Goal: Transaction & Acquisition: Purchase product/service

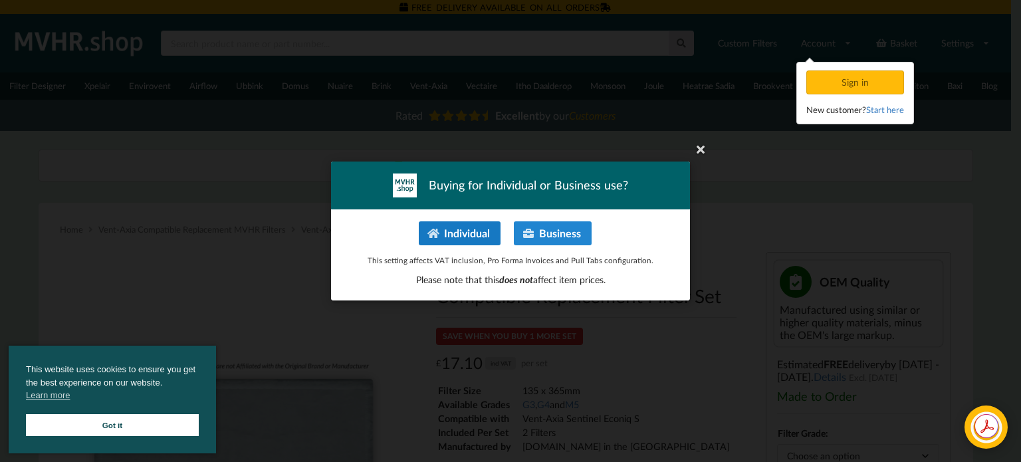
click at [476, 235] on button "Individual" at bounding box center [460, 233] width 82 height 24
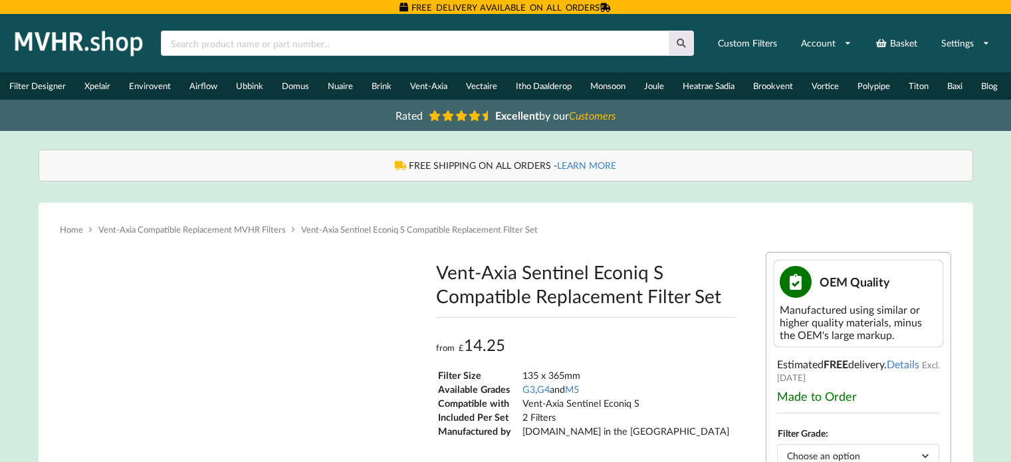
type input "**********"
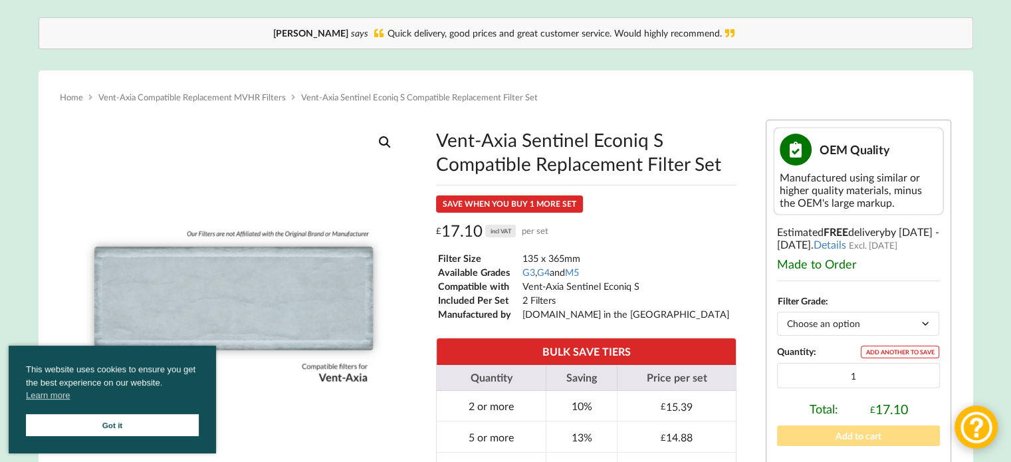
scroll to position [132, 0]
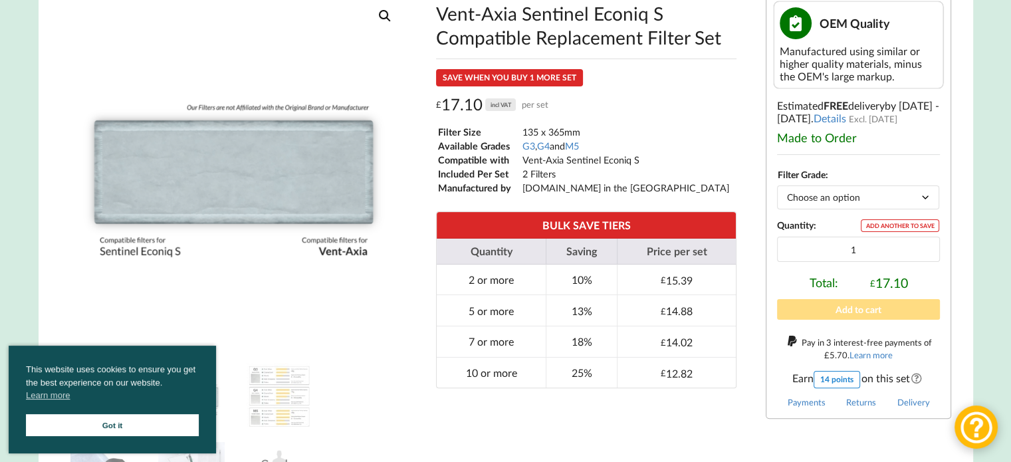
click at [869, 206] on select "Choose an option G3 G4 M5" at bounding box center [858, 196] width 162 height 23
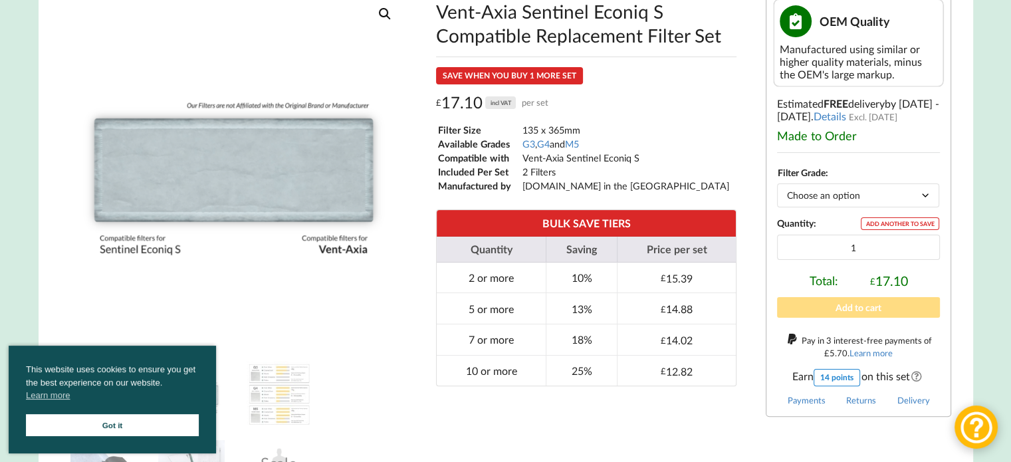
drag, startPoint x: 869, startPoint y: 206, endPoint x: 876, endPoint y: 204, distance: 6.9
click at [869, 206] on select "Choose an option G3 G4 M5" at bounding box center [858, 194] width 162 height 23
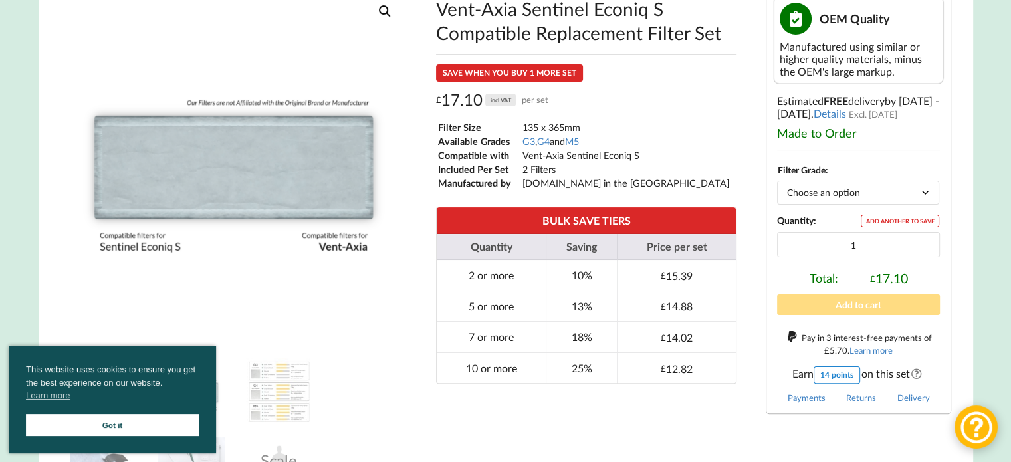
click at [926, 201] on select "Choose an option G3 G4 M5" at bounding box center [858, 192] width 162 height 23
click at [926, 197] on select "Choose an option G3 G4 M5" at bounding box center [858, 192] width 162 height 23
click at [777, 185] on select "Choose an option G3 G4 M5" at bounding box center [858, 192] width 162 height 23
select select "G4"
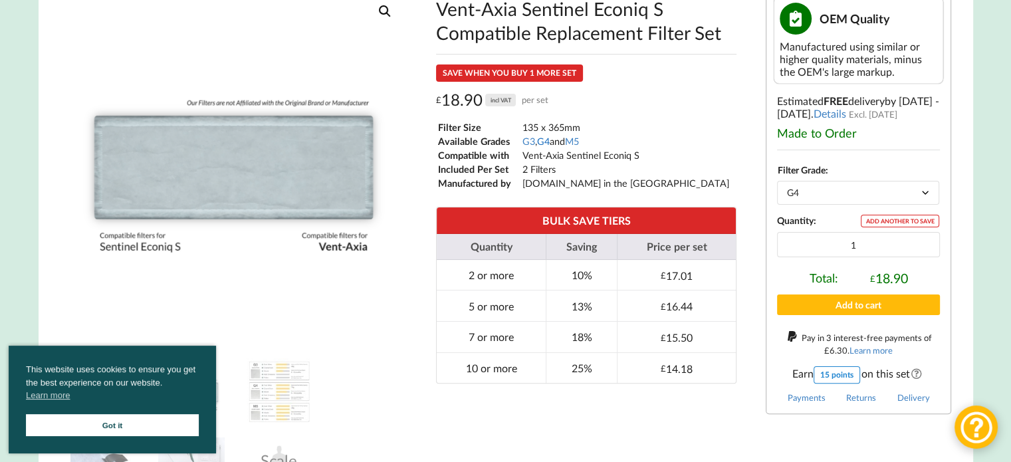
click at [547, 147] on link "G4" at bounding box center [543, 141] width 13 height 11
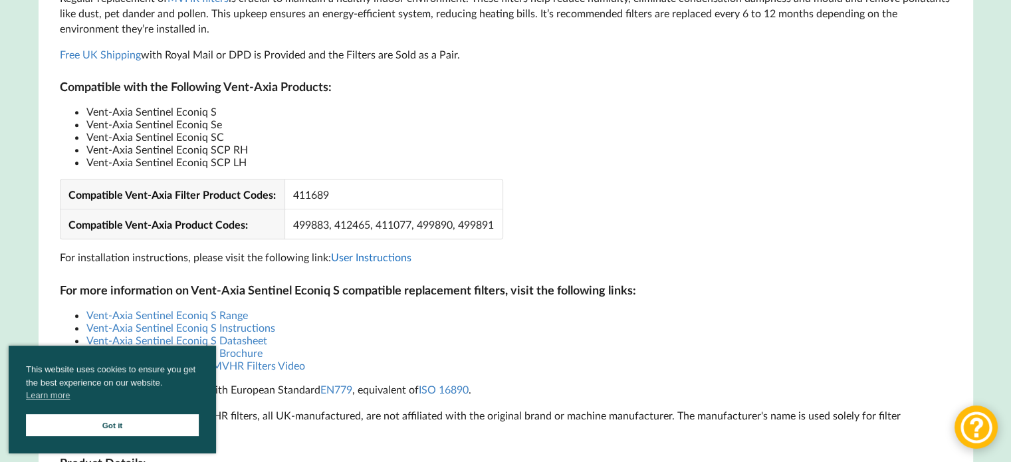
scroll to position [928, 0]
click at [379, 261] on link "User Instructions" at bounding box center [371, 256] width 80 height 13
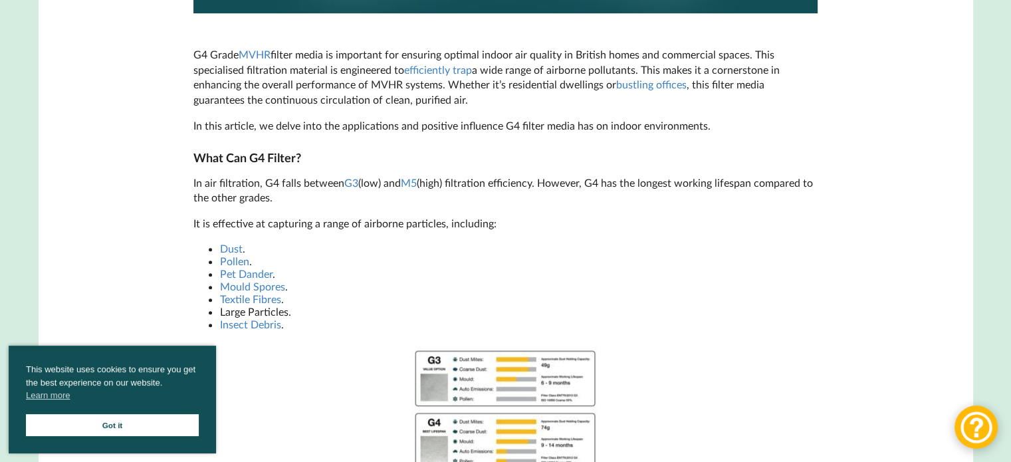
scroll to position [654, 0]
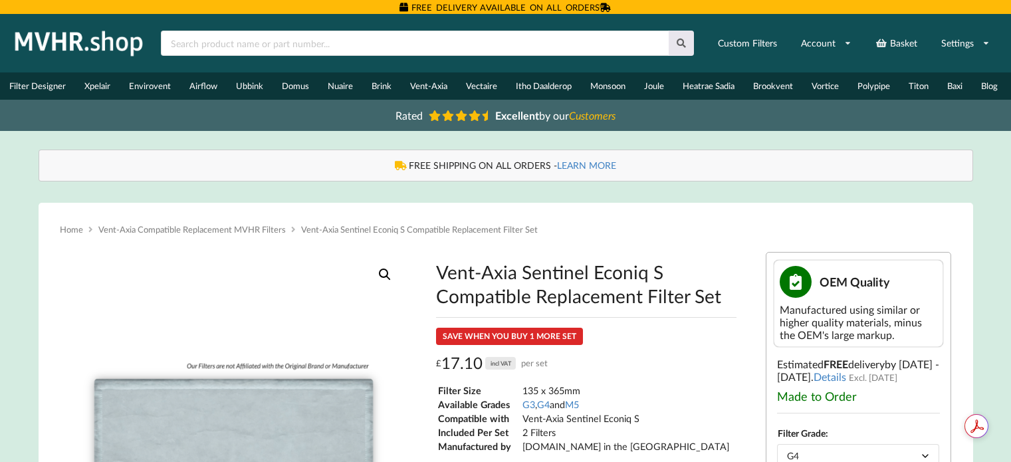
select select "G4"
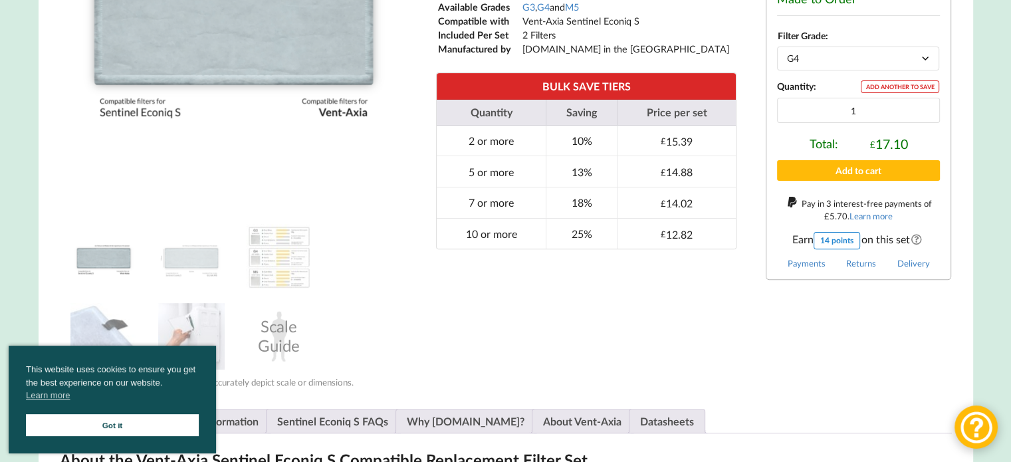
scroll to position [398, 0]
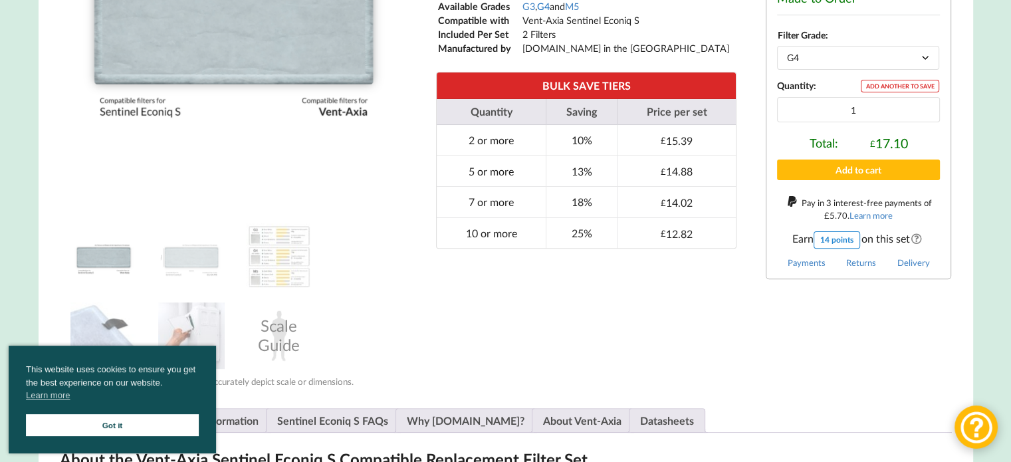
click at [545, 10] on link "G4" at bounding box center [543, 6] width 13 height 11
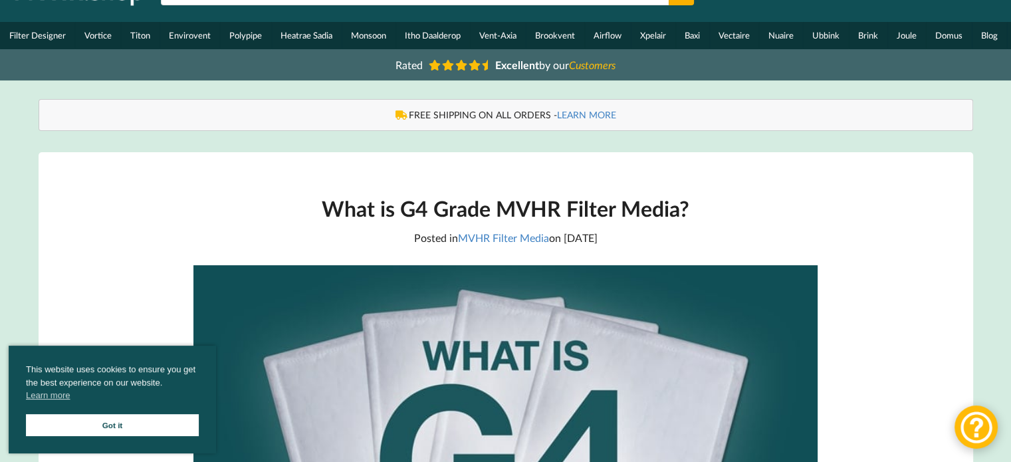
scroll to position [52, 0]
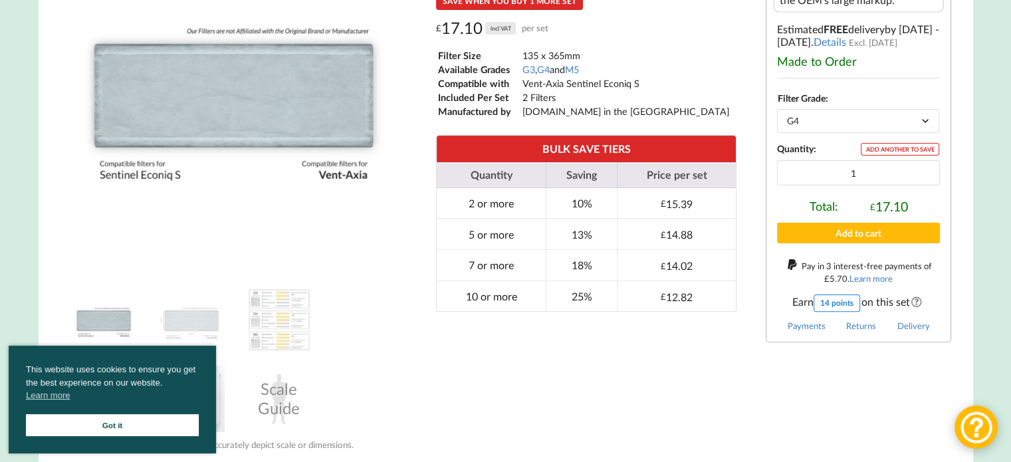
click at [821, 130] on select "Choose an option G3 G4 M5" at bounding box center [858, 120] width 162 height 23
click at [822, 129] on select "Choose an option G3 G4 M5" at bounding box center [858, 121] width 162 height 23
click at [832, 126] on select "Choose an option G3 G4 M5" at bounding box center [858, 121] width 162 height 23
click at [777, 114] on select "Choose an option G3 G4 M5" at bounding box center [858, 121] width 162 height 23
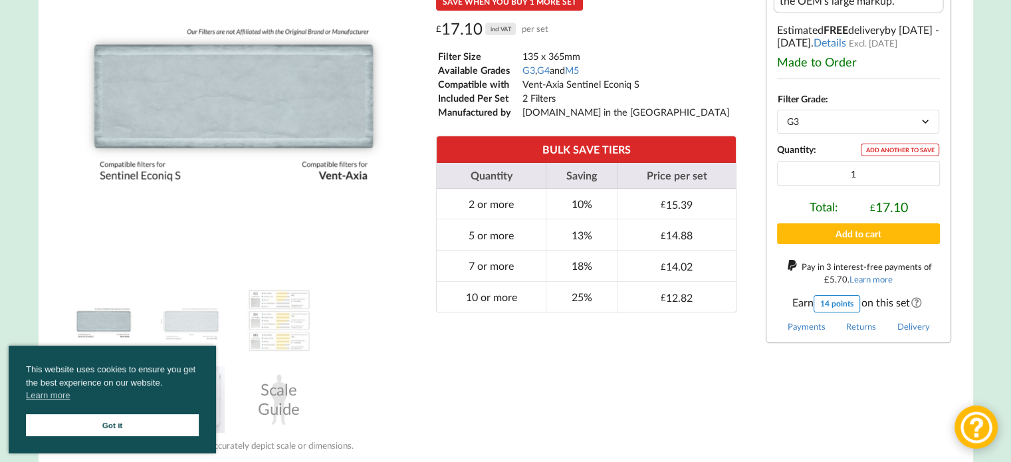
select select "G3"
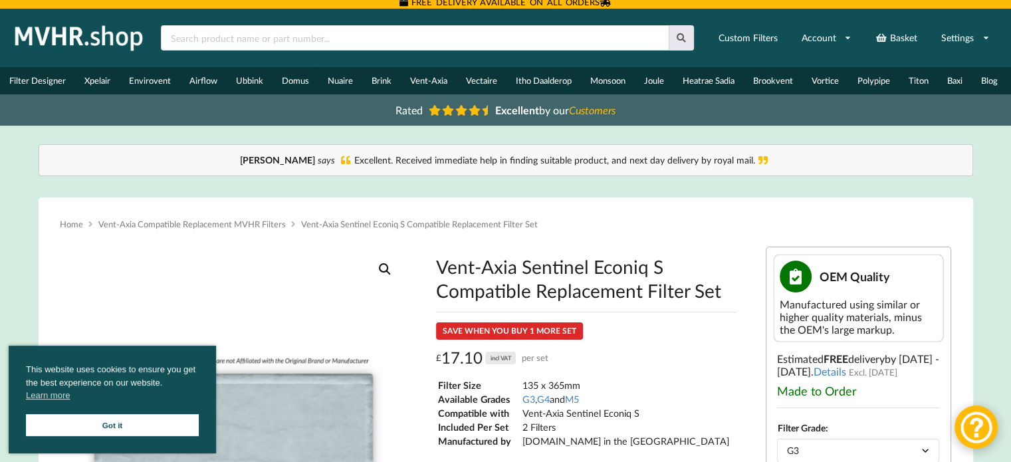
scroll to position [0, 0]
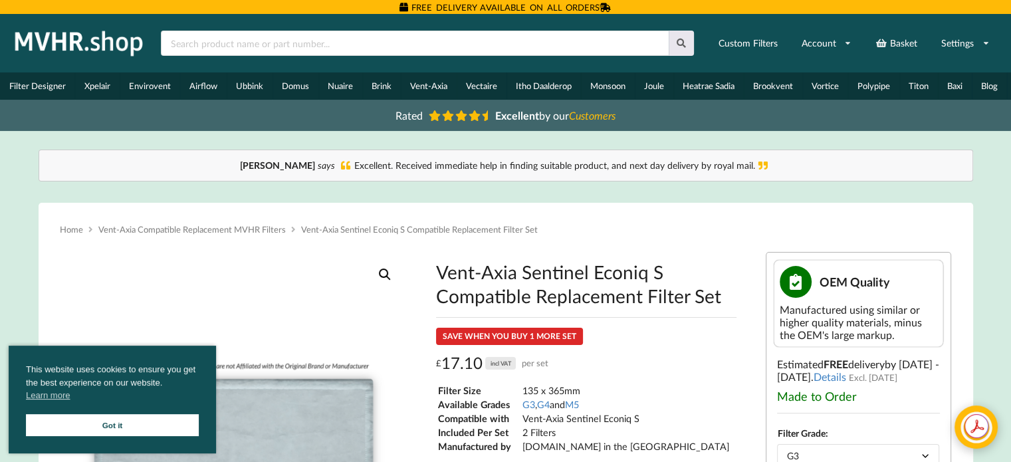
click at [150, 417] on link "Got it" at bounding box center [112, 425] width 173 height 22
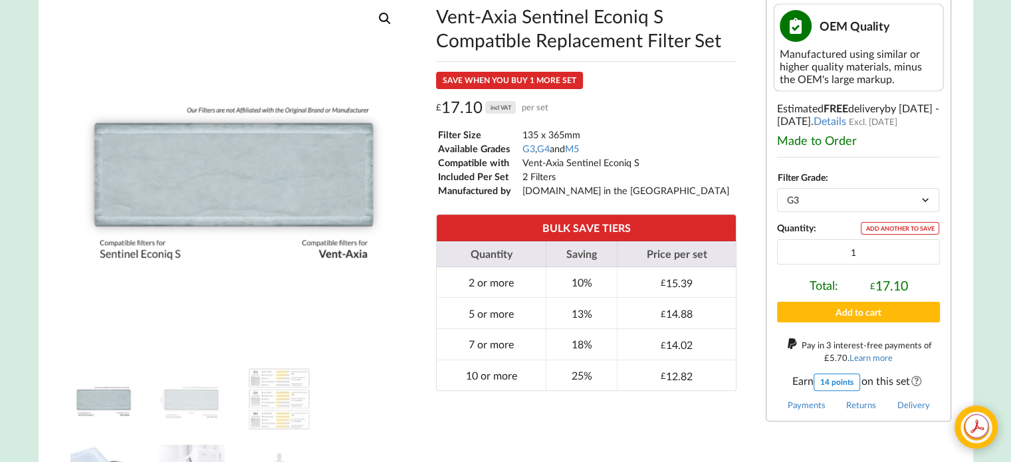
scroll to position [256, 0]
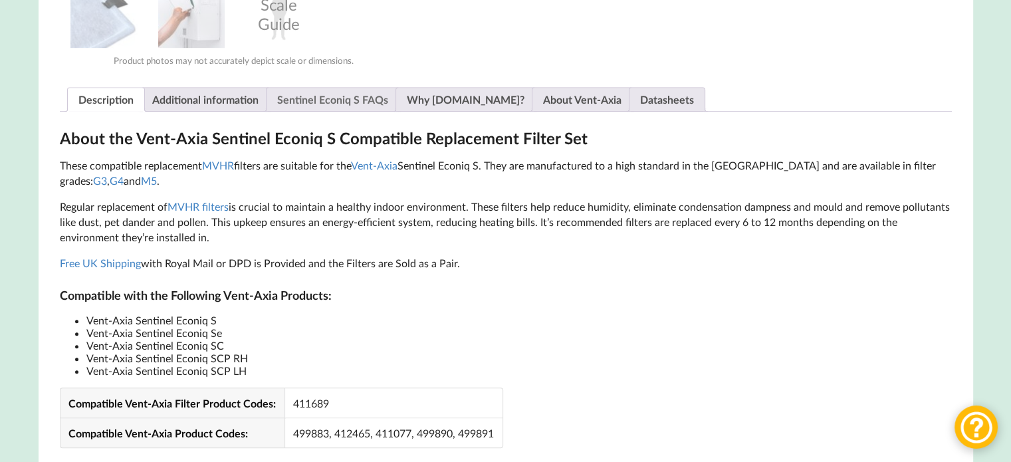
click at [320, 100] on link "Sentinel Econiq S FAQs" at bounding box center [332, 99] width 111 height 23
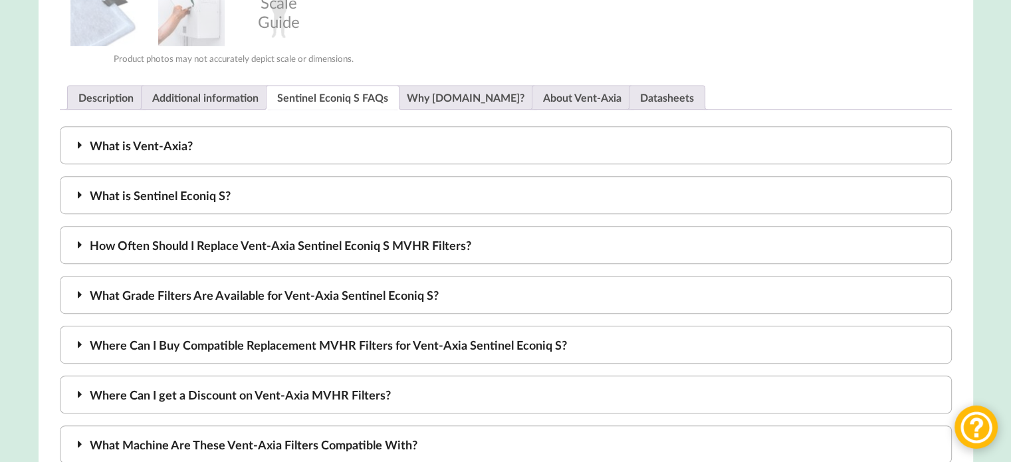
scroll to position [722, 0]
click at [378, 353] on div "Where Can I Buy Compatible Replacement MVHR Filters for Vent-Axia Sentinel Econ…" at bounding box center [506, 344] width 892 height 38
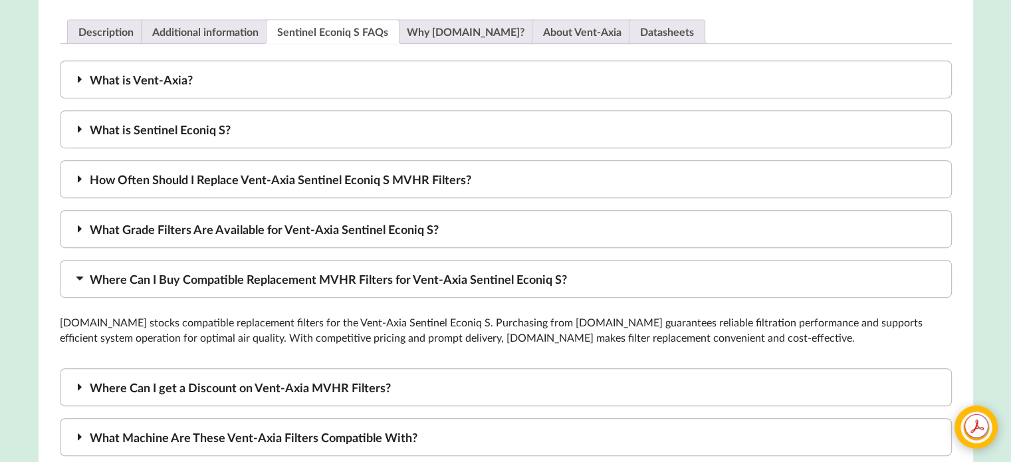
scroll to position [787, 0]
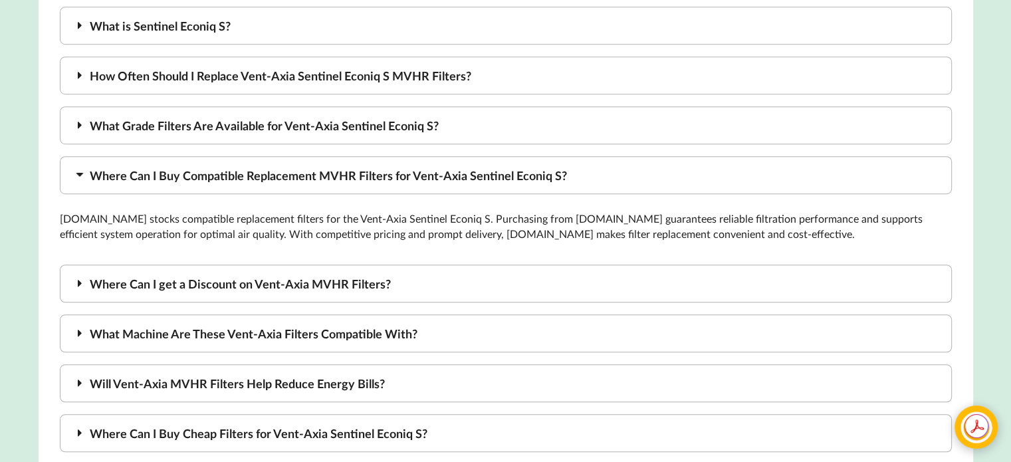
click at [390, 346] on div "What Machine Are These Vent-Axia Filters Compatible With?" at bounding box center [506, 333] width 892 height 38
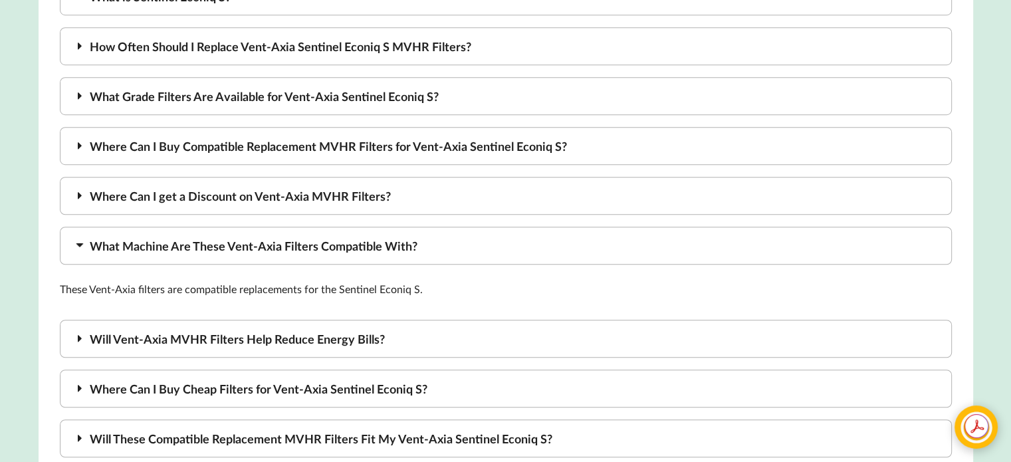
scroll to position [920, 0]
click at [316, 151] on div "Where Can I Buy Compatible Replacement MVHR Filters for Vent-Axia Sentinel Econ…" at bounding box center [506, 145] width 892 height 38
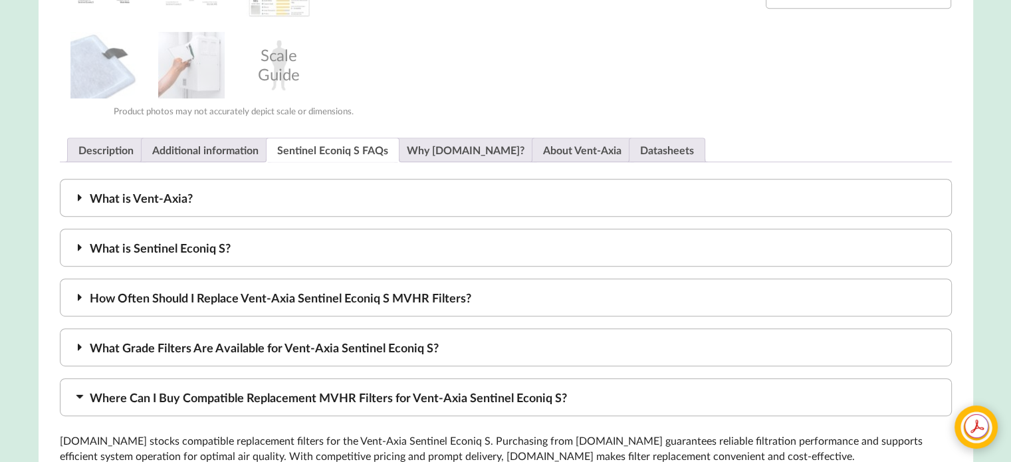
scroll to position [668, 0]
click at [194, 247] on div "What is Sentinel Econiq S?" at bounding box center [506, 248] width 892 height 38
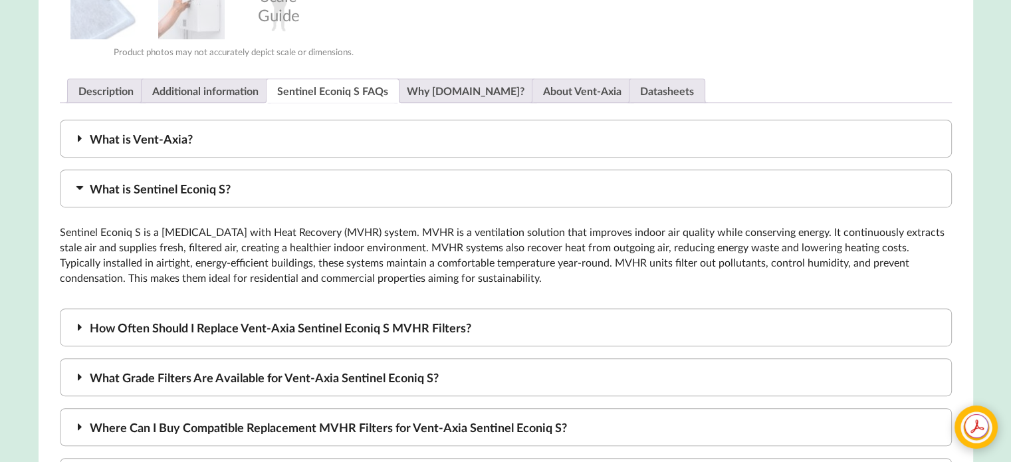
click at [213, 332] on div "How Often Should I Replace Vent-Axia Sentinel Econiq S MVHR Filters?" at bounding box center [506, 327] width 892 height 38
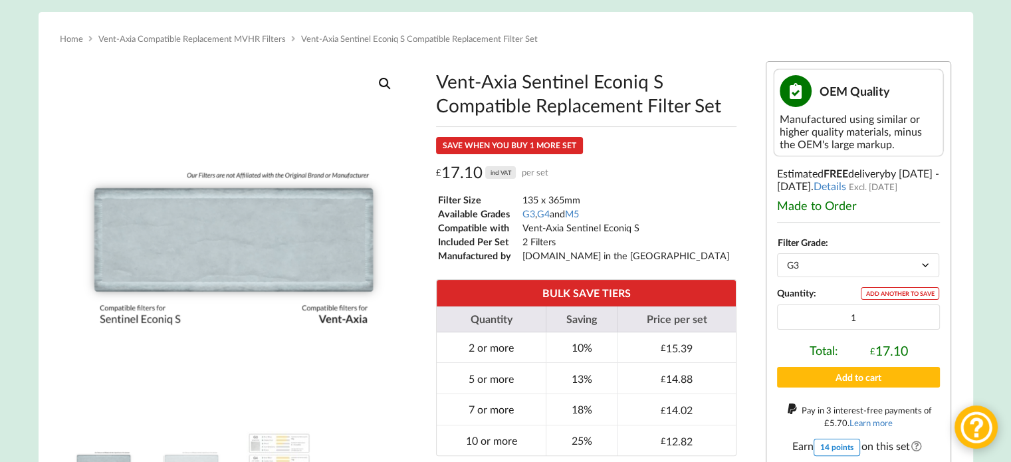
scroll to position [0, 0]
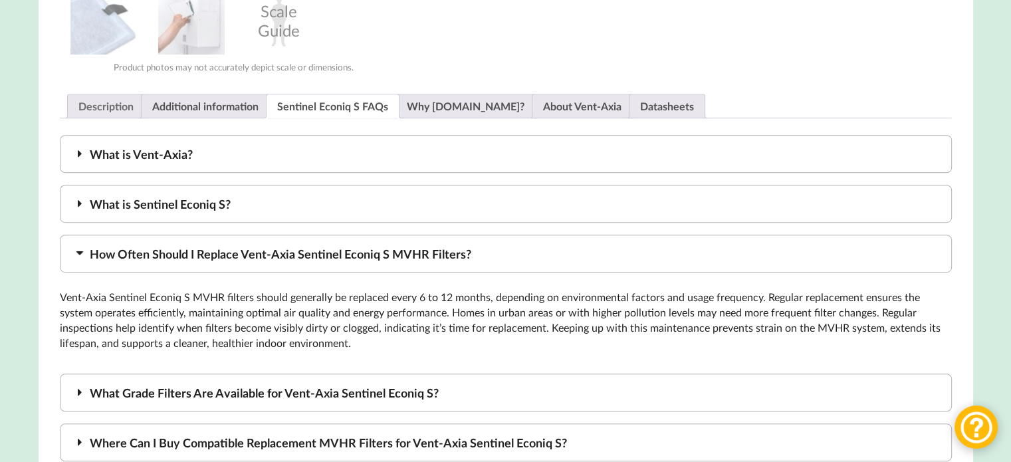
click at [124, 106] on link "Description" at bounding box center [105, 105] width 55 height 23
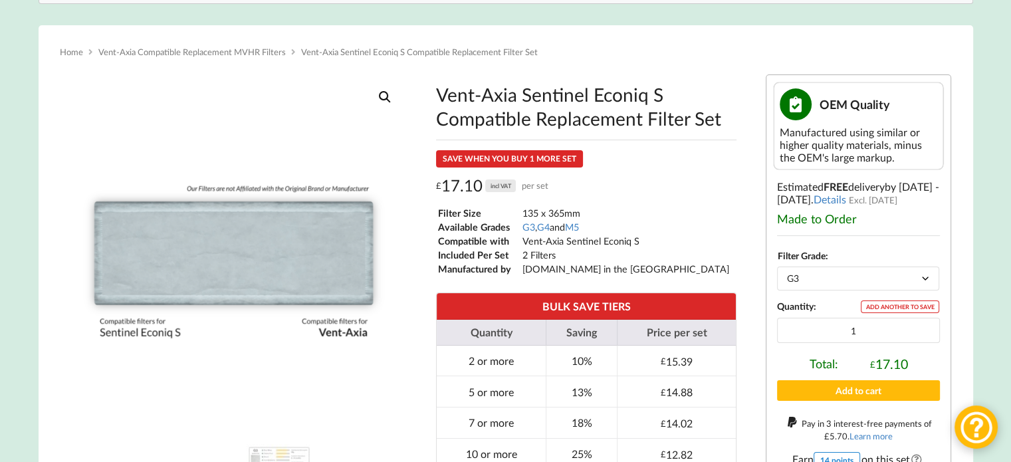
scroll to position [178, 0]
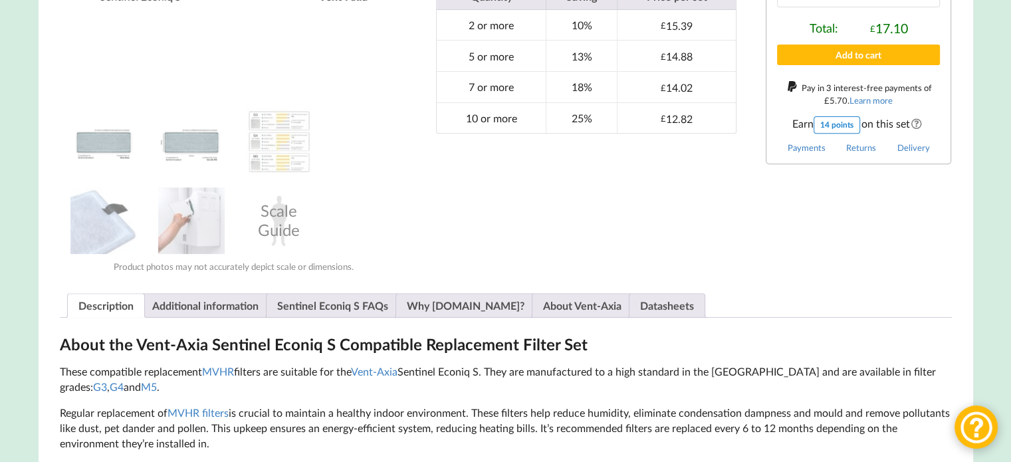
click at [189, 147] on img at bounding box center [191, 141] width 66 height 66
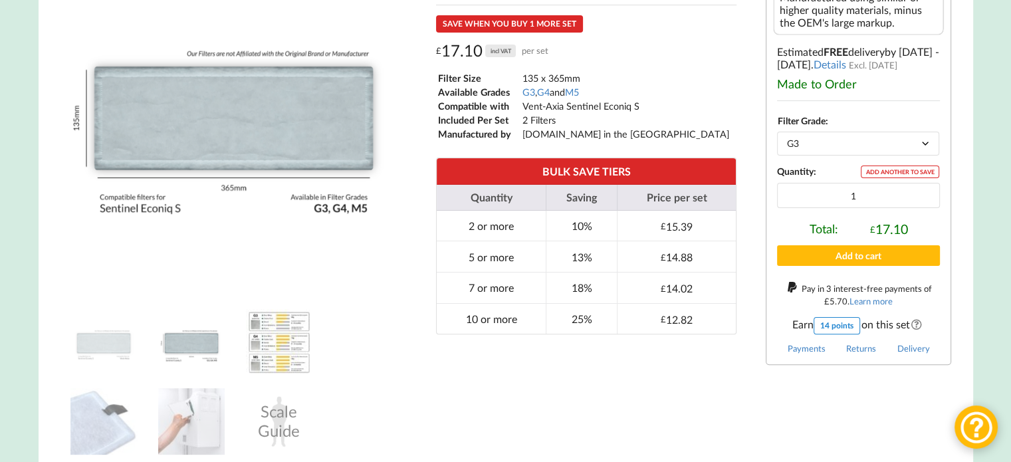
scroll to position [312, 0]
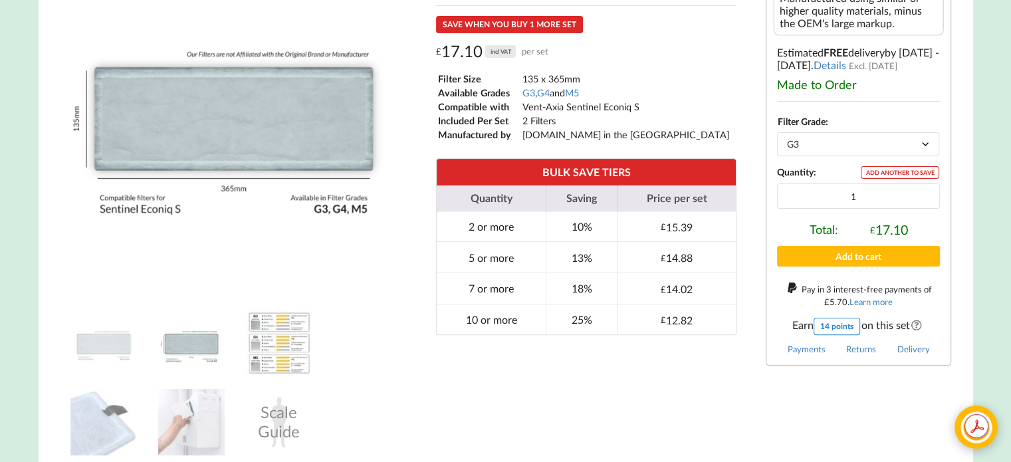
click at [283, 348] on img at bounding box center [279, 343] width 66 height 66
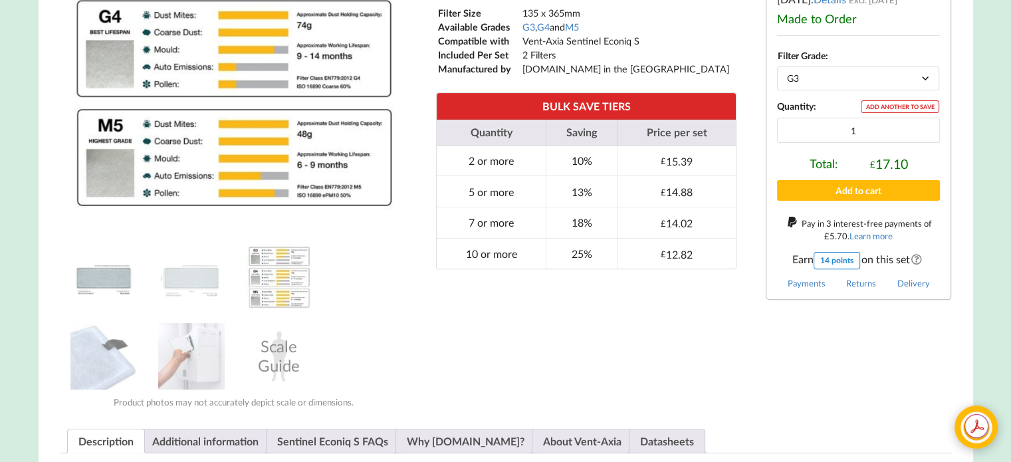
click at [108, 286] on img at bounding box center [103, 277] width 66 height 66
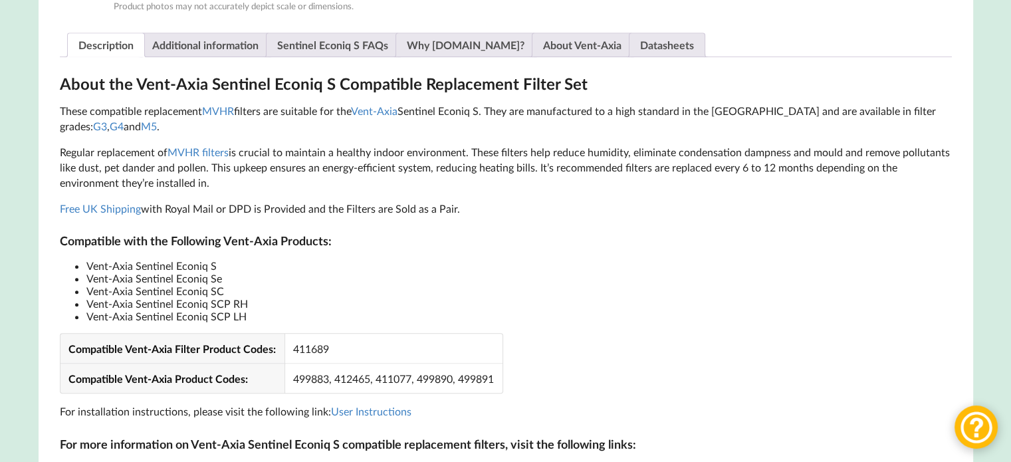
scroll to position [774, 0]
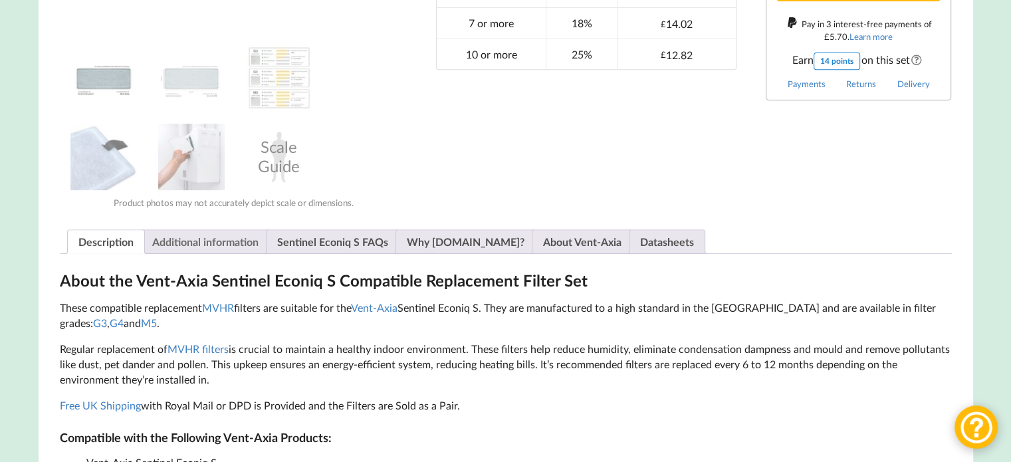
drag, startPoint x: 229, startPoint y: 244, endPoint x: 243, endPoint y: 243, distance: 14.0
click at [229, 244] on link "Additional information" at bounding box center [205, 241] width 106 height 23
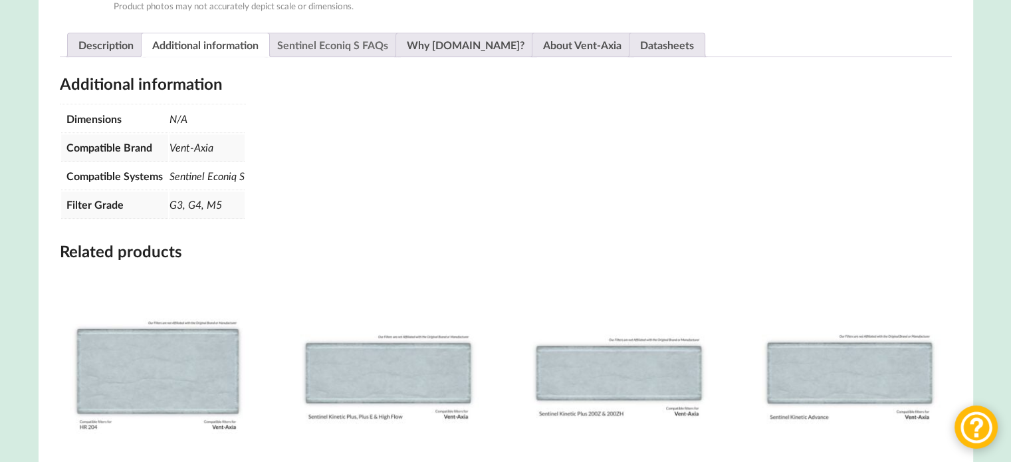
click at [340, 52] on link "Sentinel Econiq S FAQs" at bounding box center [332, 44] width 111 height 23
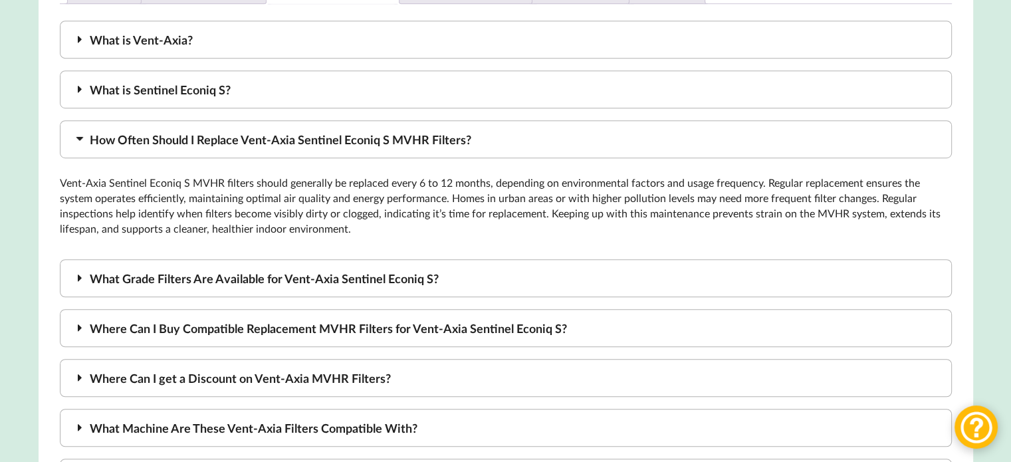
scroll to position [827, 0]
click at [298, 286] on div "What Grade Filters Are Available for Vent-Axia Sentinel Econiq S?" at bounding box center [506, 277] width 892 height 38
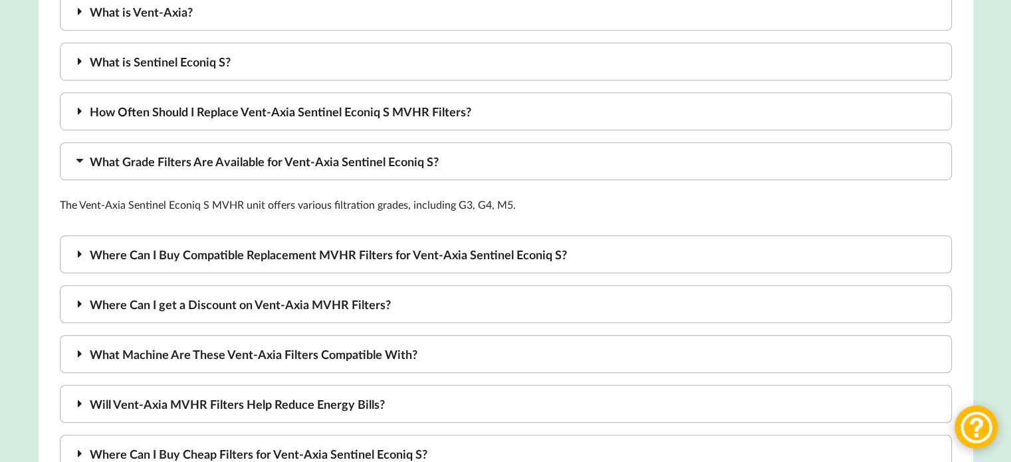
scroll to position [855, 0]
click at [408, 114] on div "How Often Should I Replace Vent-Axia Sentinel Econiq S MVHR Filters?" at bounding box center [506, 111] width 892 height 38
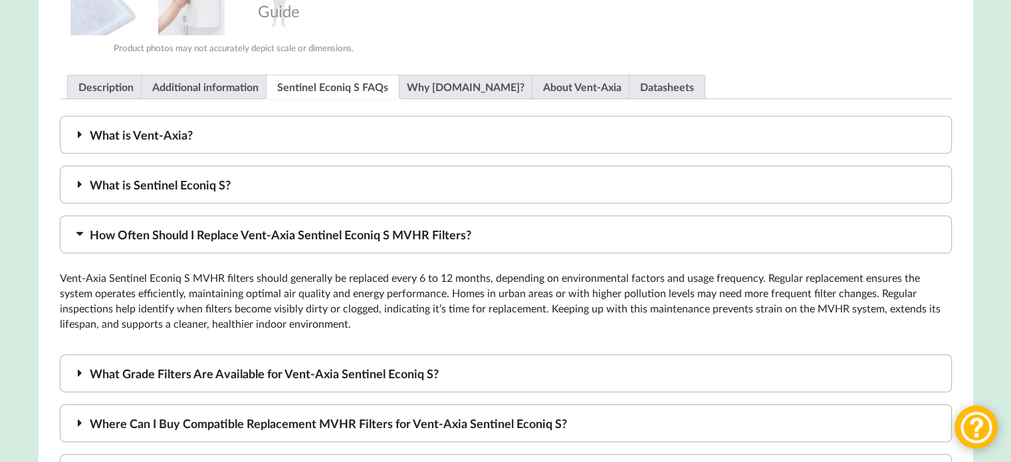
click at [352, 196] on div "What is Sentinel Econiq S?" at bounding box center [506, 184] width 892 height 38
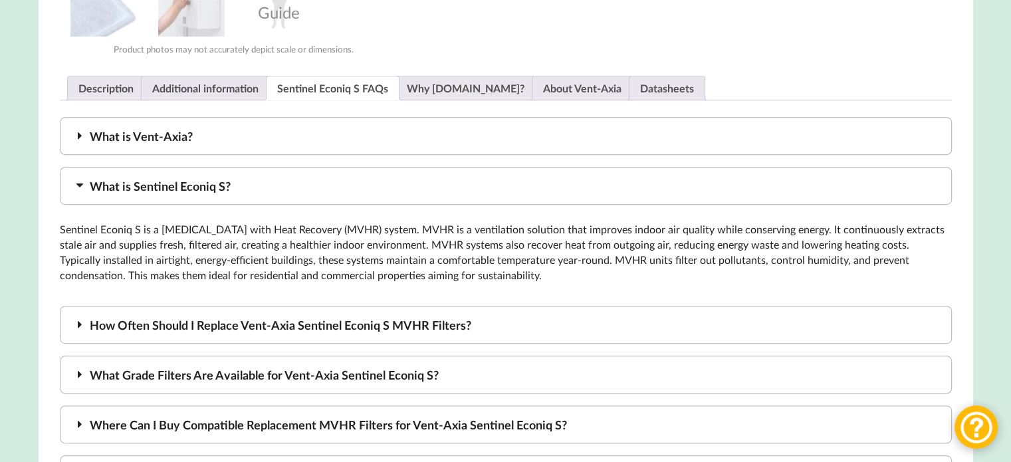
scroll to position [730, 0]
click at [357, 329] on div "How Often Should I Replace Vent-Axia Sentinel Econiq S MVHR Filters?" at bounding box center [506, 325] width 892 height 38
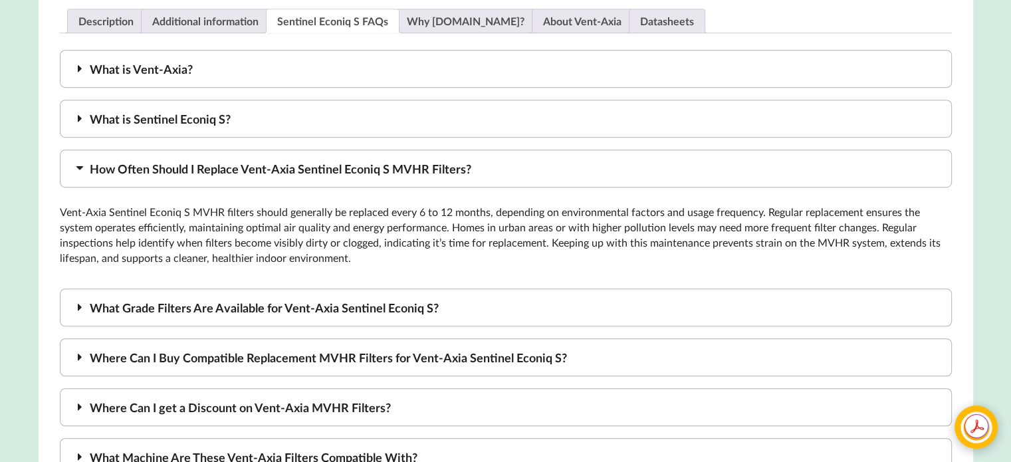
scroll to position [797, 0]
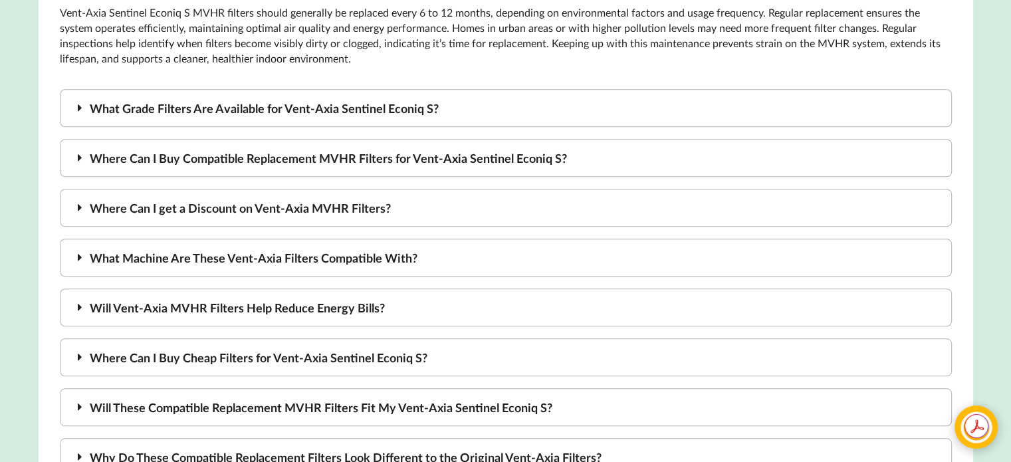
click at [346, 353] on div "Where Can I Buy Cheap Filters for Vent-Axia Sentinel Econiq S?" at bounding box center [506, 357] width 892 height 38
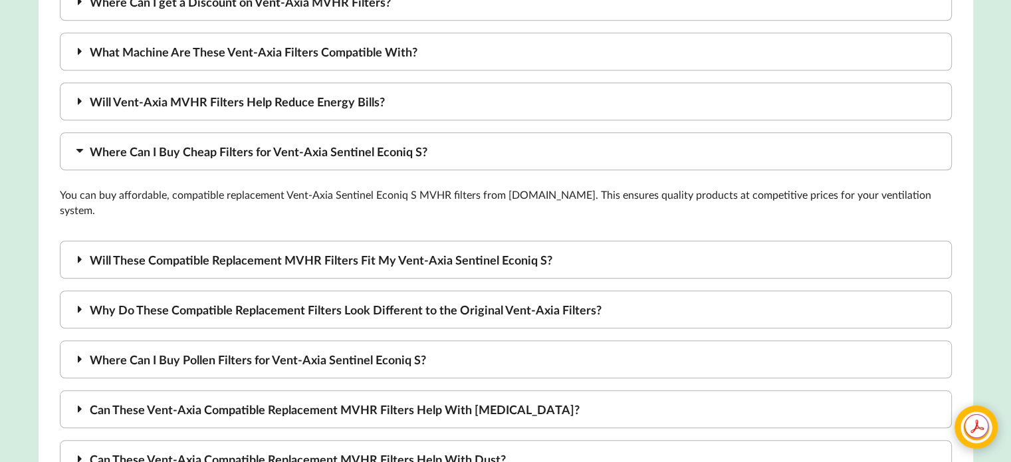
scroll to position [1114, 0]
click at [318, 250] on div "Will These Compatible Replacement MVHR Filters Fit My Vent-Axia Sentinel Econiq…" at bounding box center [506, 259] width 892 height 38
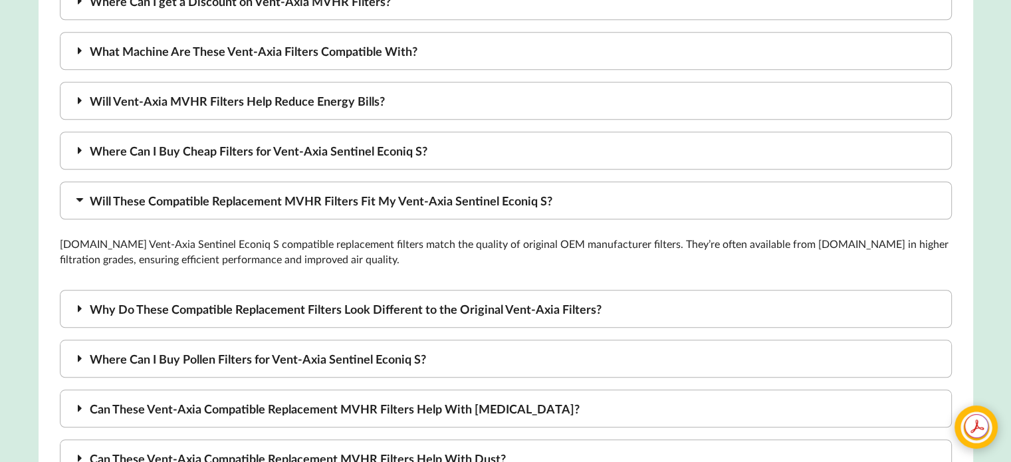
click at [259, 157] on div "Where Can I Buy Cheap Filters for Vent-Axia Sentinel Econiq S?" at bounding box center [506, 151] width 892 height 38
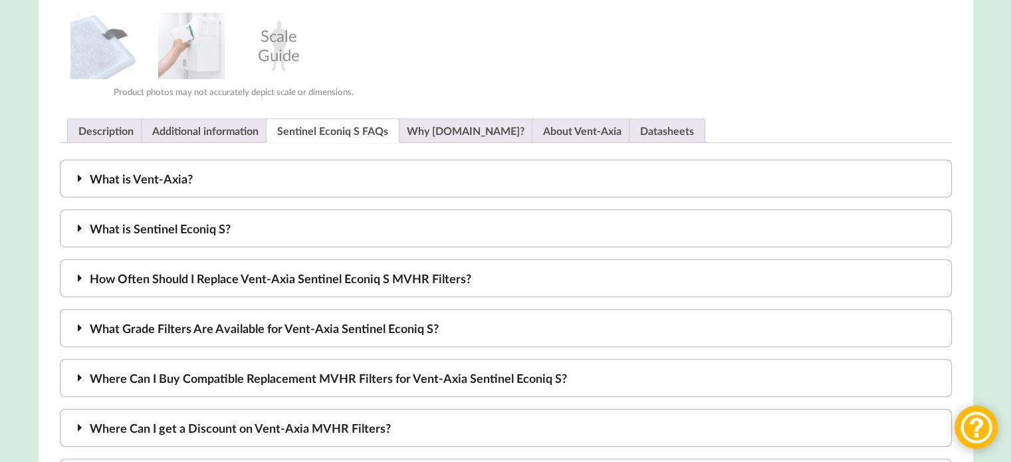
scroll to position [688, 0]
click at [454, 132] on link "Why [DOMAIN_NAME]?" at bounding box center [466, 129] width 118 height 23
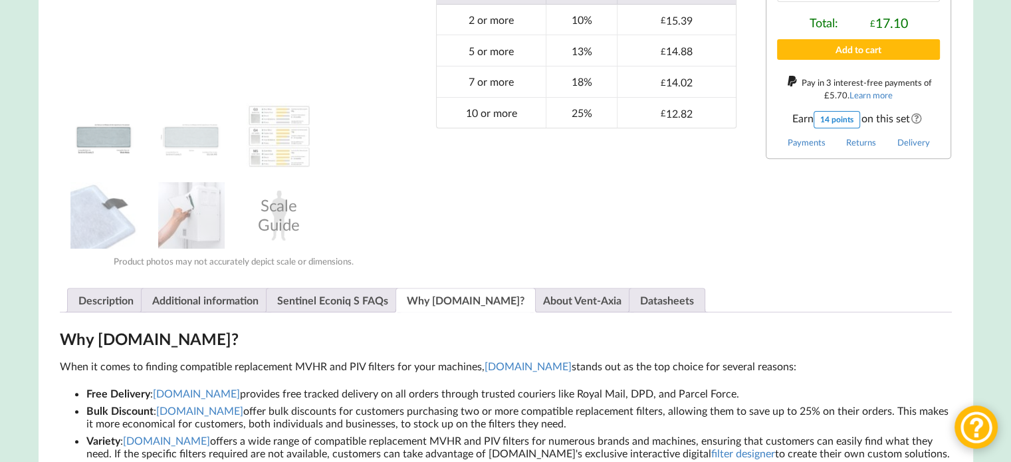
scroll to position [503, 0]
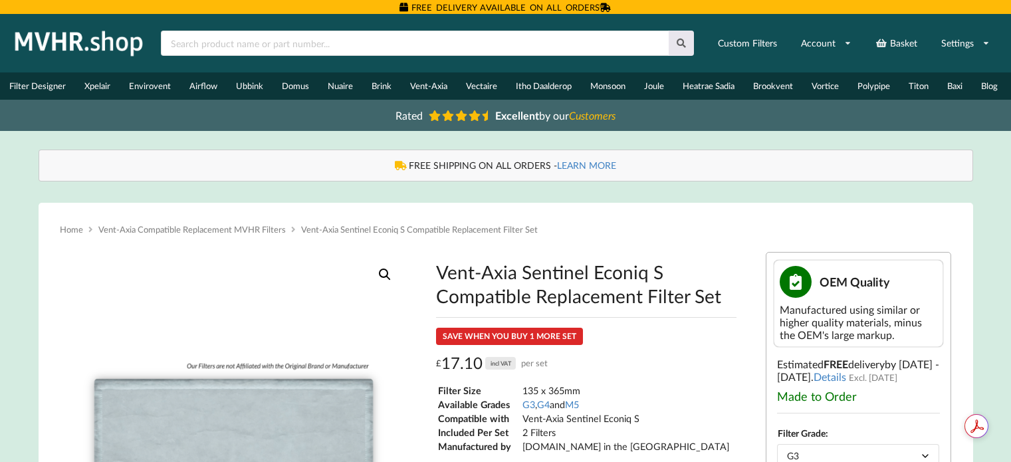
select select "G3"
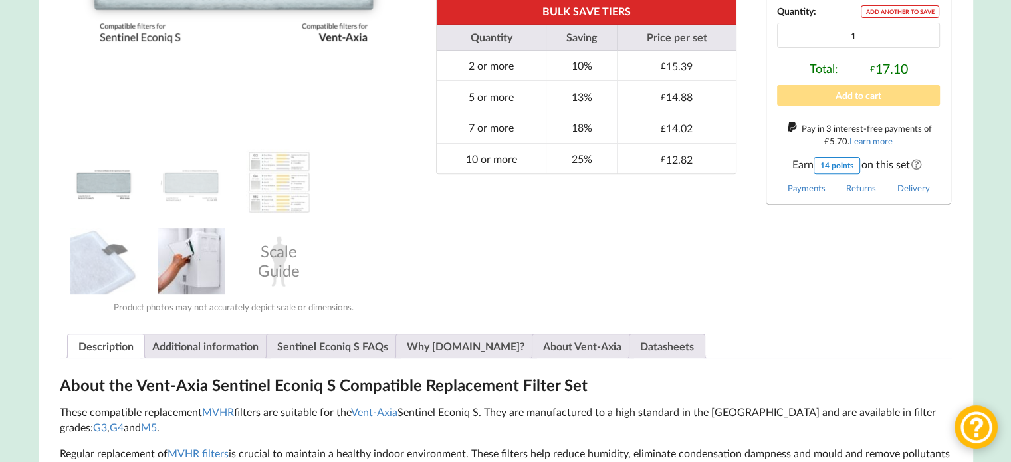
scroll to position [473, 0]
click at [194, 263] on img at bounding box center [191, 260] width 66 height 66
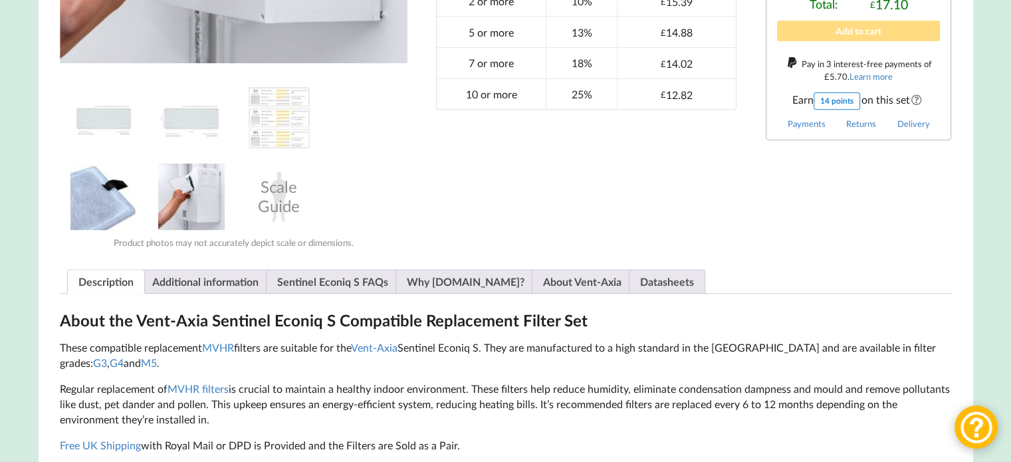
click at [107, 185] on img at bounding box center [103, 196] width 66 height 66
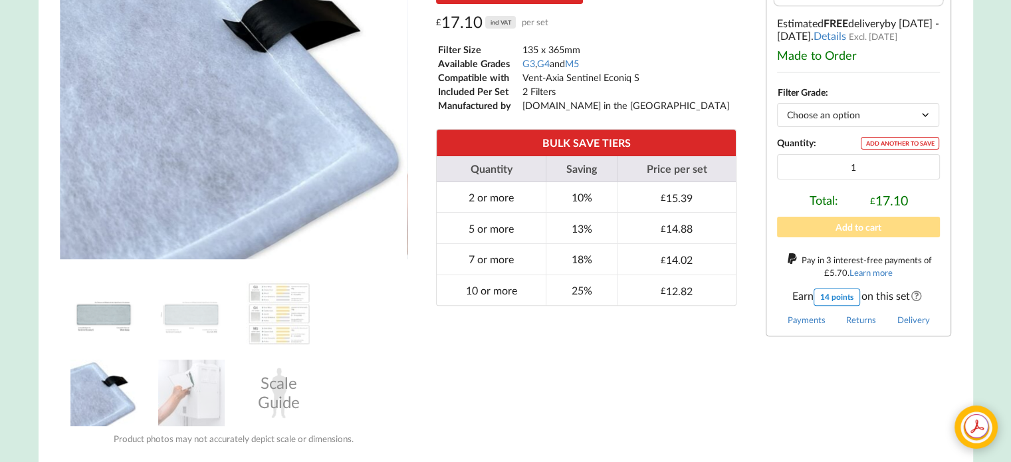
click at [106, 310] on img at bounding box center [103, 313] width 66 height 66
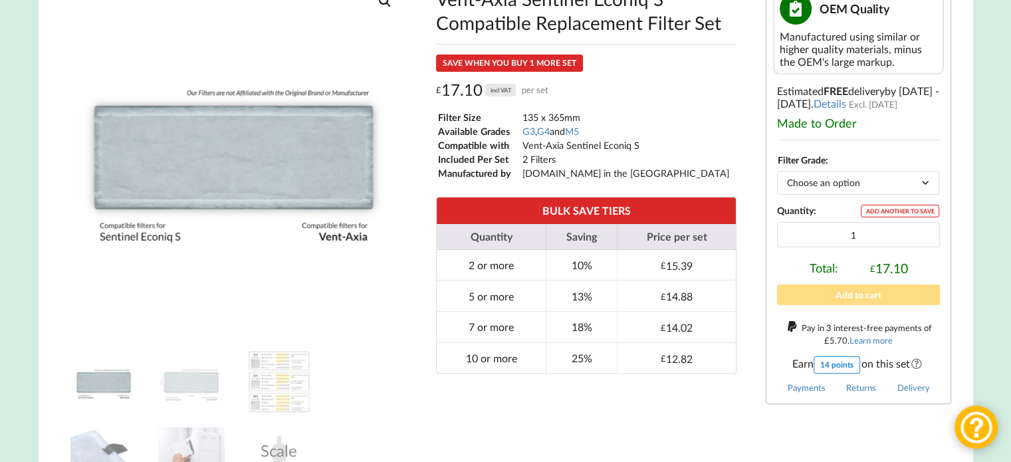
scroll to position [274, 0]
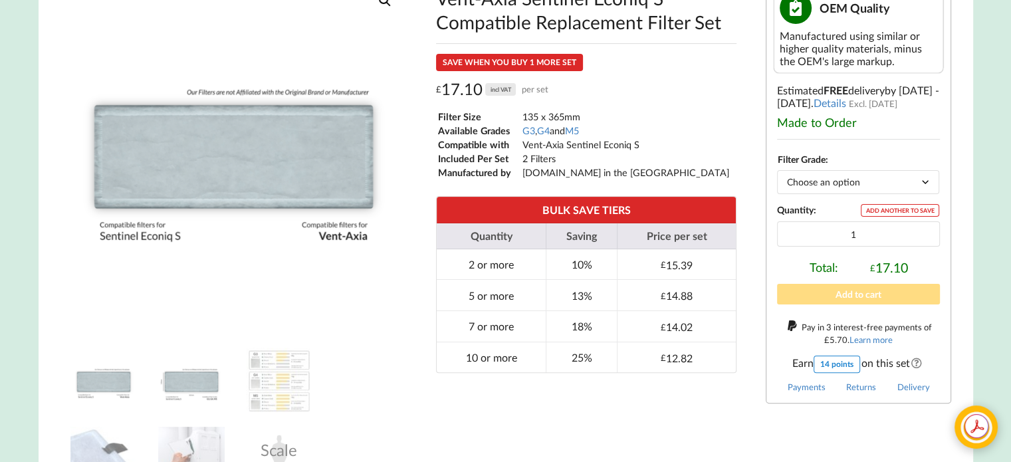
click at [203, 389] on img at bounding box center [191, 380] width 66 height 66
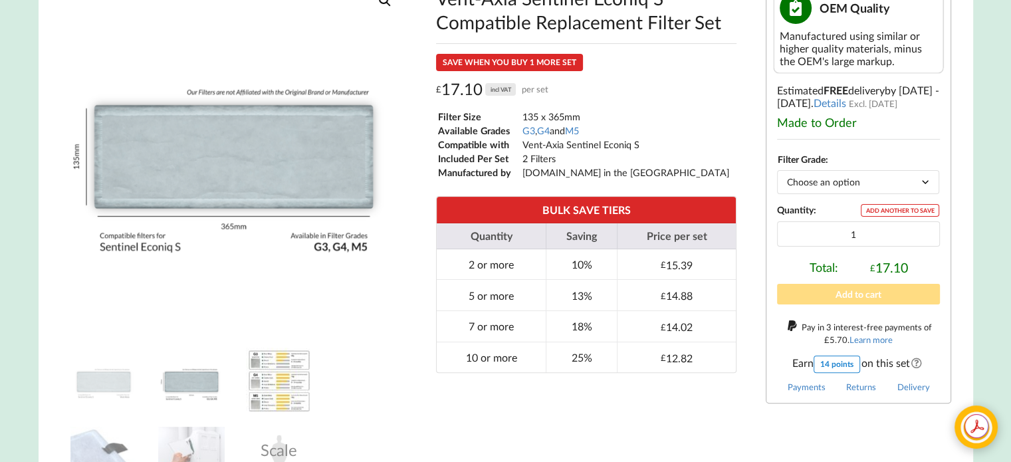
click at [292, 379] on img at bounding box center [279, 380] width 66 height 66
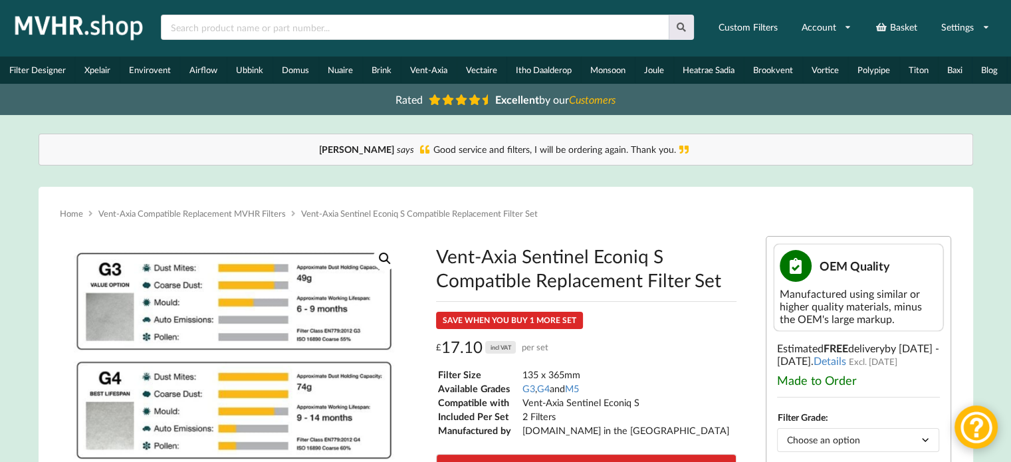
scroll to position [0, 0]
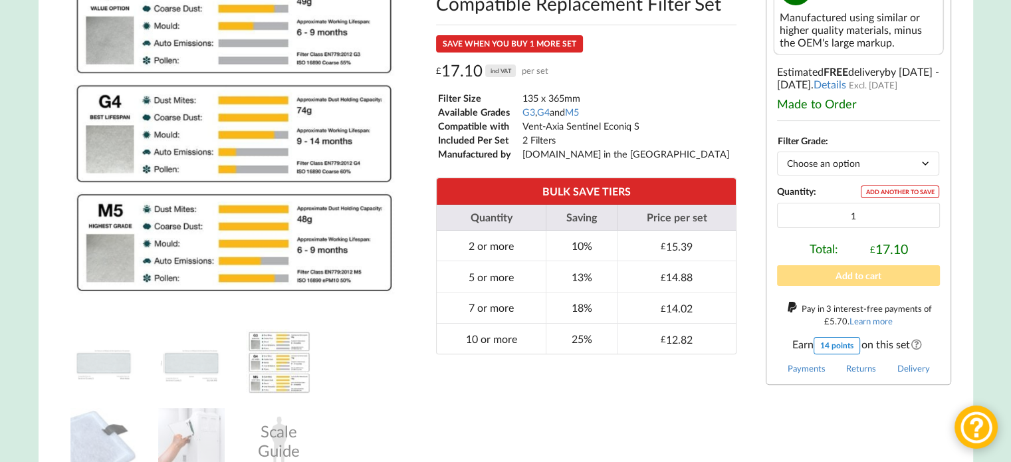
click at [922, 168] on select "Choose an option G3 G4 M5" at bounding box center [858, 162] width 162 height 23
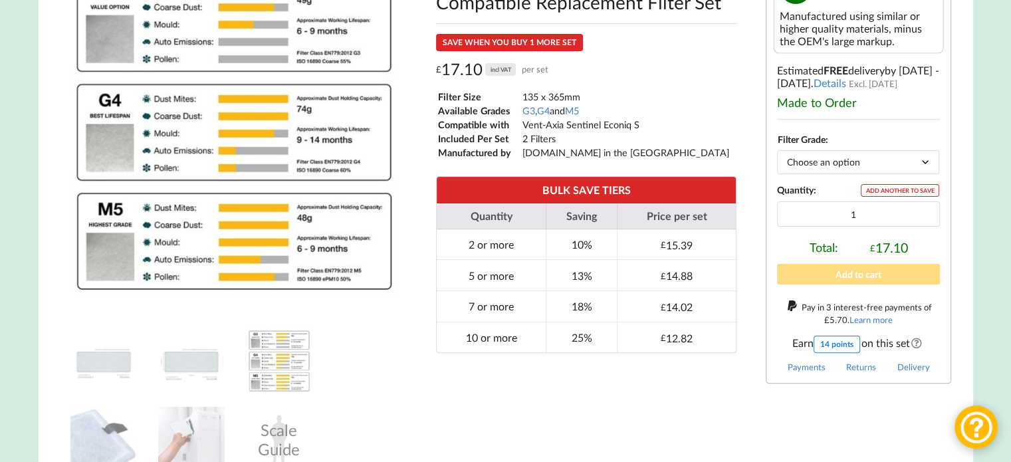
click at [920, 165] on select "Choose an option G3 G4 M5" at bounding box center [858, 161] width 162 height 23
click at [777, 155] on select "Choose an option G3 G4 M5" at bounding box center [858, 161] width 162 height 23
select select "G4"
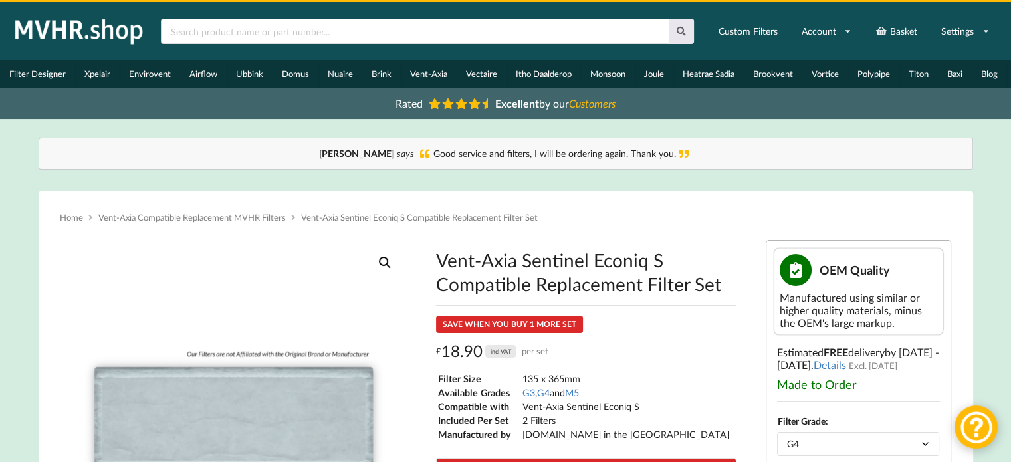
scroll to position [0, 0]
